Goal: Transaction & Acquisition: Purchase product/service

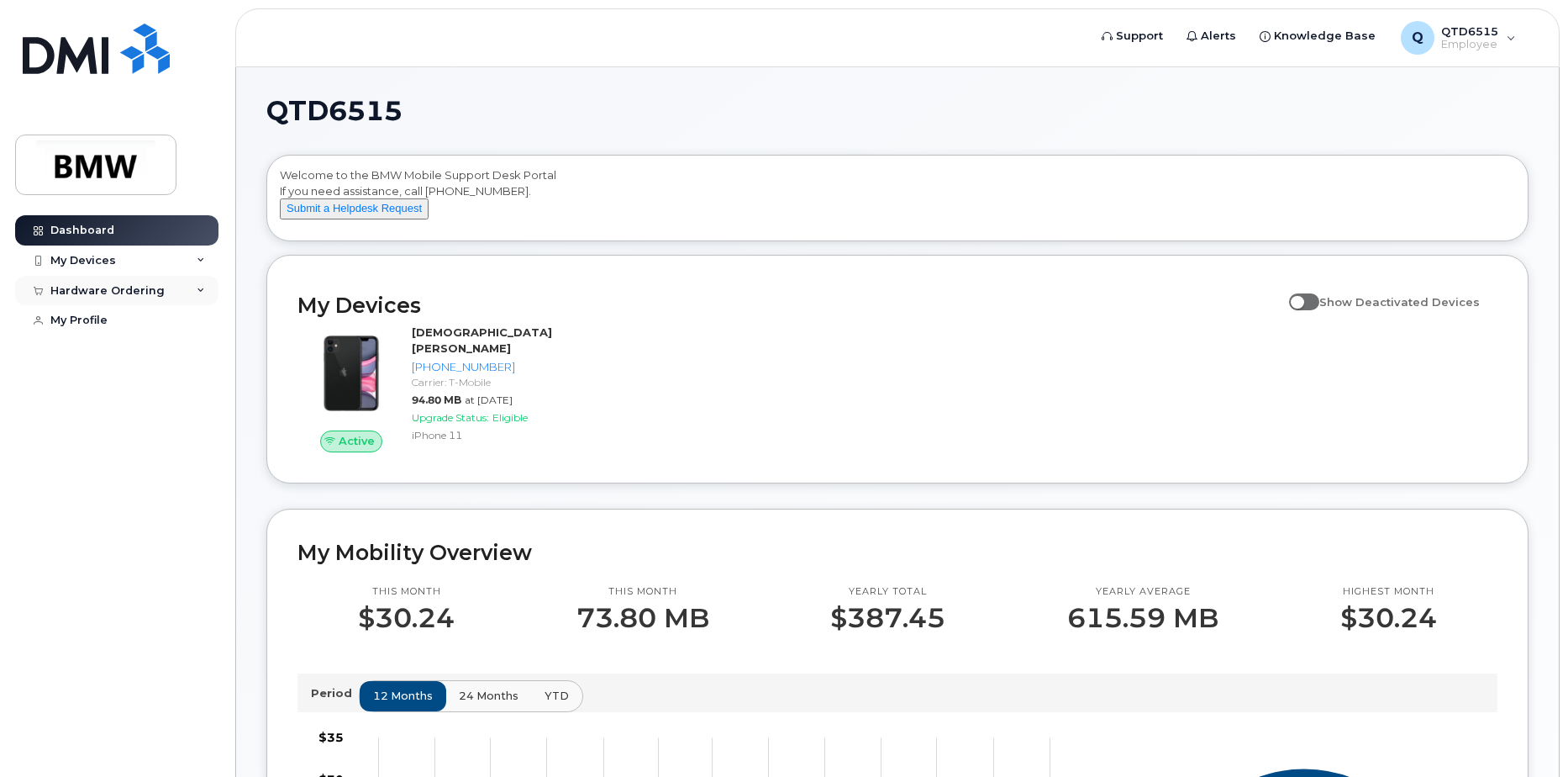
click at [103, 293] on div "Hardware Ordering" at bounding box center [107, 290] width 114 height 13
click at [111, 259] on div "My Devices" at bounding box center [83, 261] width 65 height 13
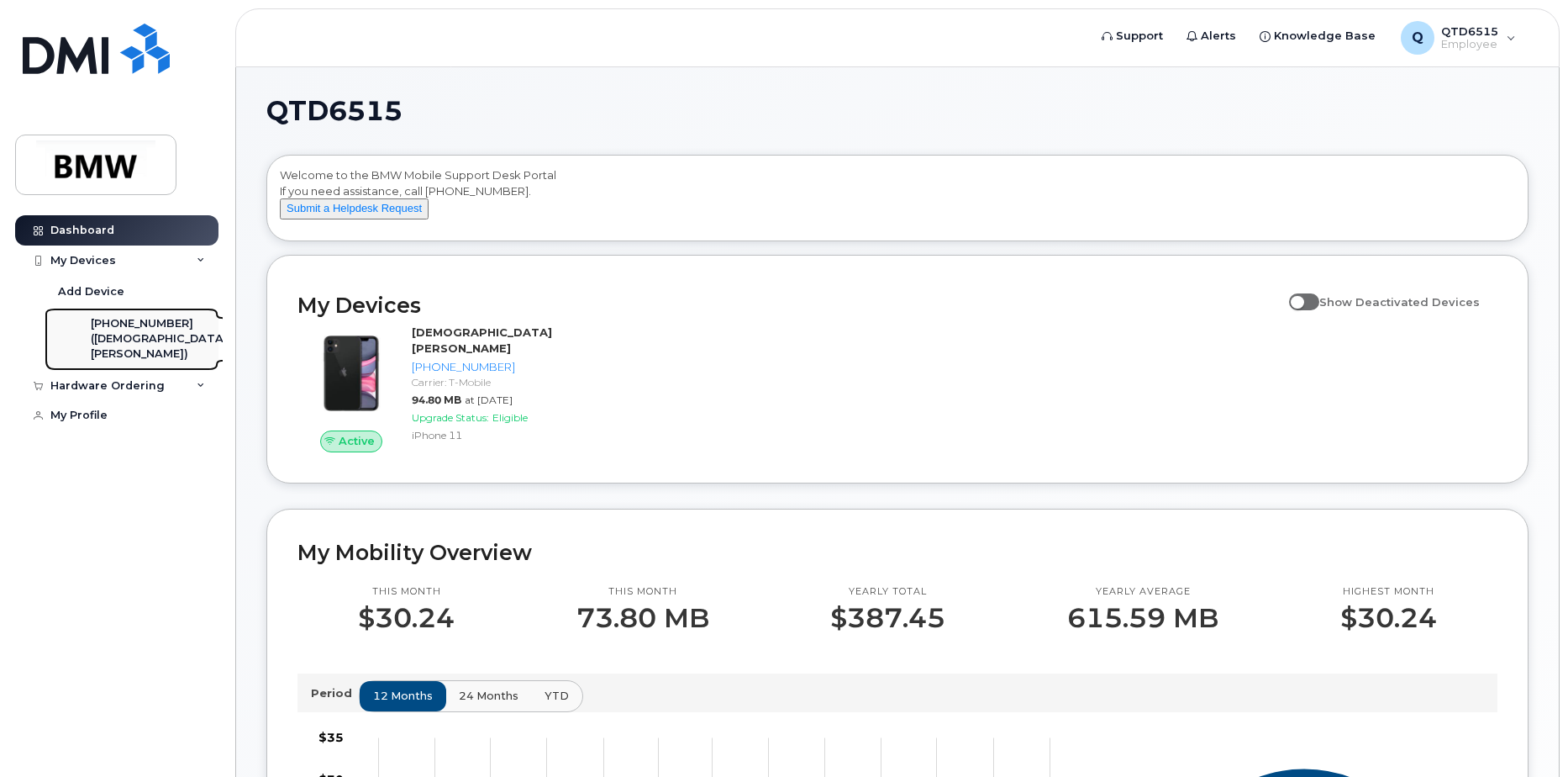
click at [140, 346] on div "([DEMOGRAPHIC_DATA][PERSON_NAME])" at bounding box center [159, 346] width 137 height 31
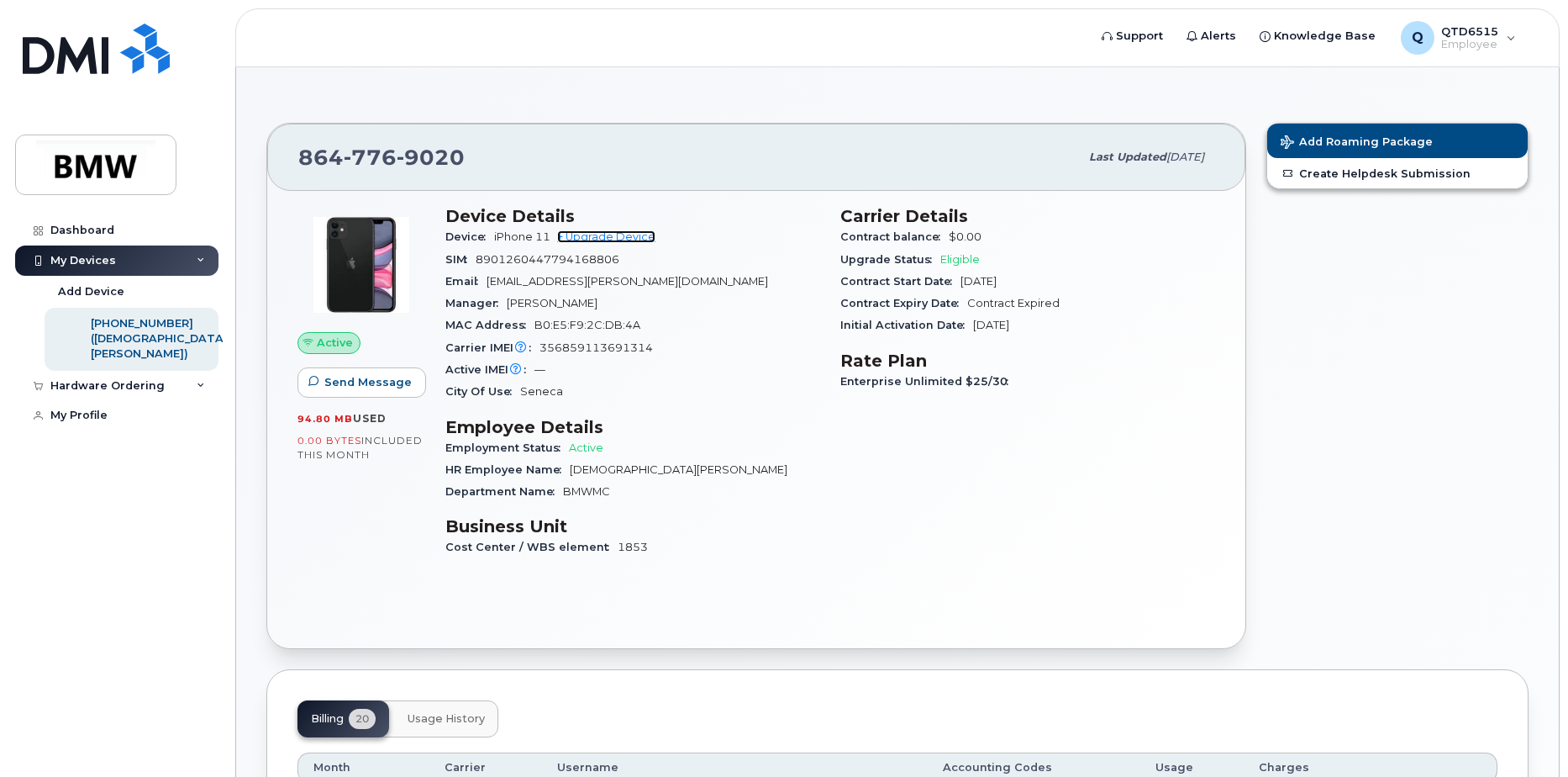
click at [606, 234] on link "+ Upgrade Device" at bounding box center [606, 236] width 98 height 12
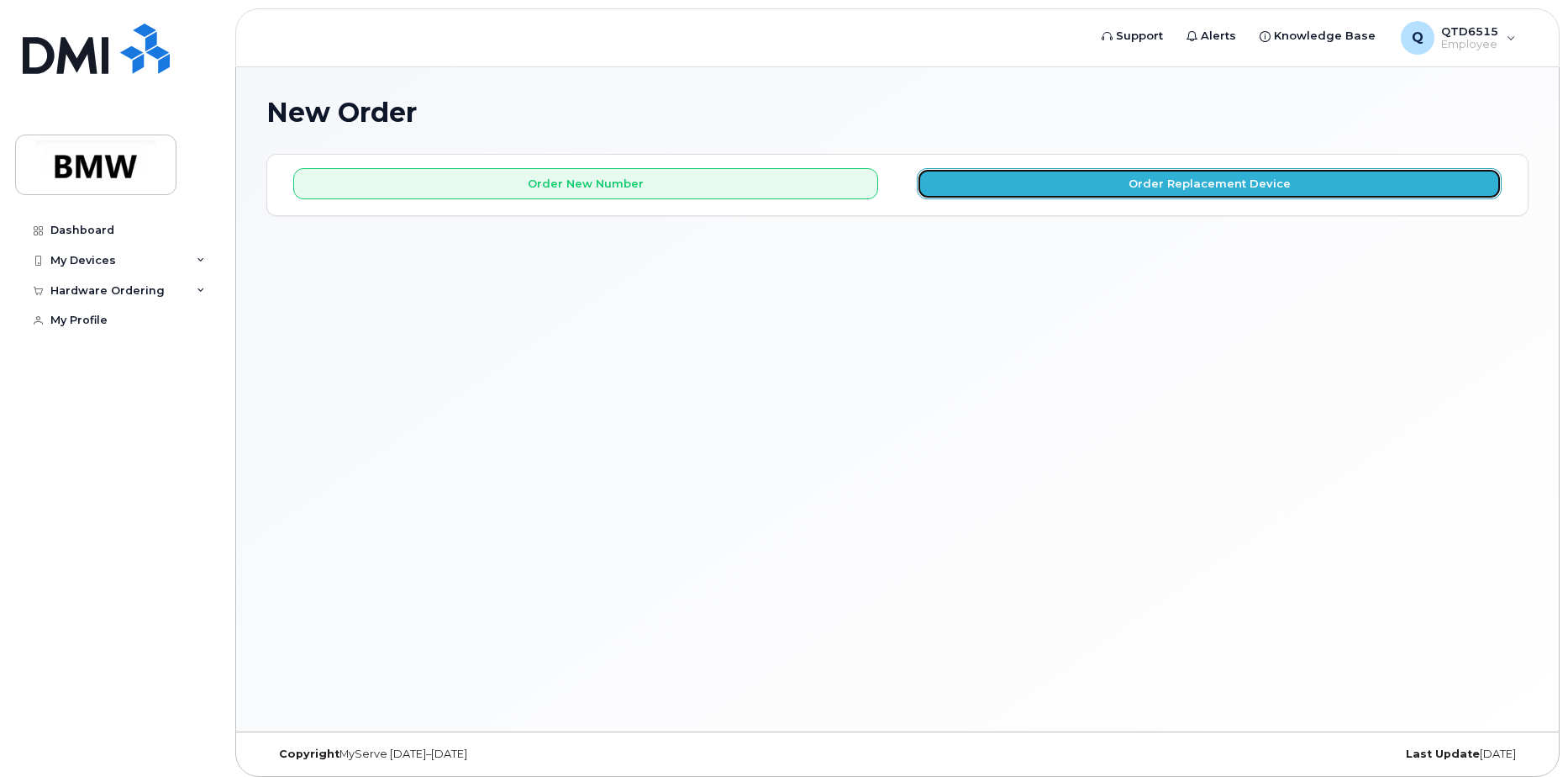
click at [1230, 180] on button "Order Replacement Device" at bounding box center [1209, 183] width 585 height 31
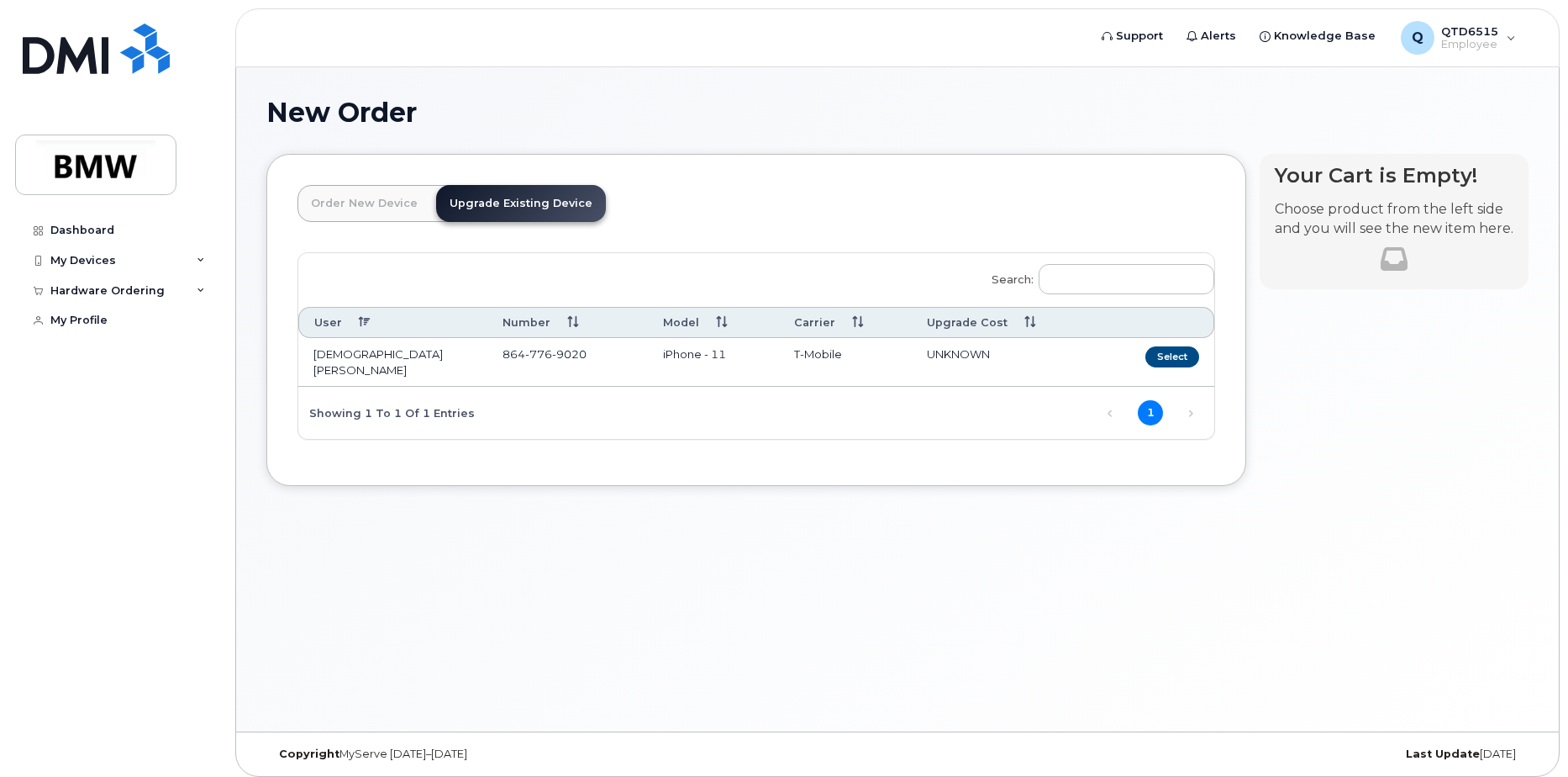
click at [1155, 346] on td "Select" at bounding box center [1156, 362] width 116 height 49
click at [1164, 357] on button "Select" at bounding box center [1173, 357] width 54 height 21
